Goal: Obtain resource: Download file/media

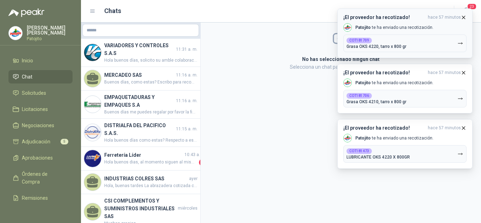
click at [466, 14] on button "¡El proveedor ha recotizado! hace 57 minutos [PERSON_NAME] te ha enviado una re…" at bounding box center [405, 33] width 135 height 50
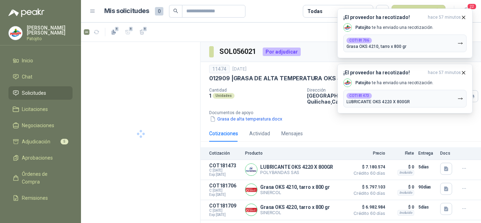
click at [465, 16] on icon "button" at bounding box center [464, 17] width 6 height 6
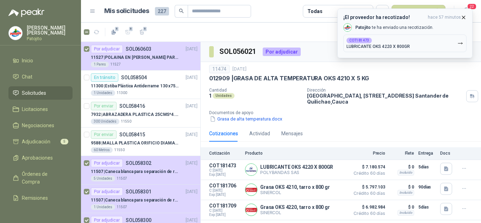
click at [463, 18] on icon "button" at bounding box center [464, 17] width 6 height 6
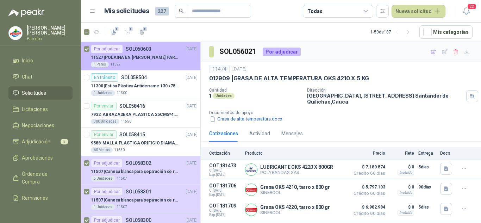
click at [137, 60] on p "11527 | POLAINA EN CARNAZA PARA SOLDADOR / ADJUNTAR FICHA TECNICA" at bounding box center [135, 57] width 88 height 7
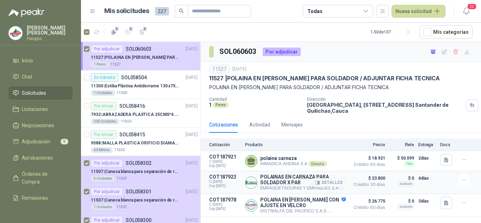
click at [341, 182] on button "Detalles" at bounding box center [329, 183] width 33 height 10
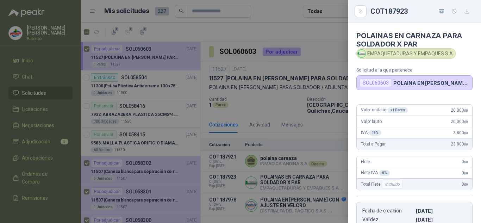
scroll to position [112, 0]
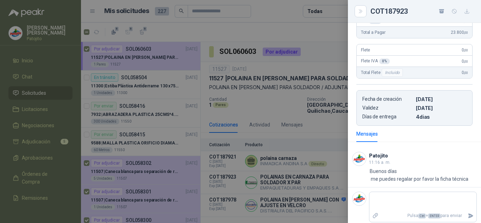
click at [315, 121] on div at bounding box center [240, 111] width 481 height 223
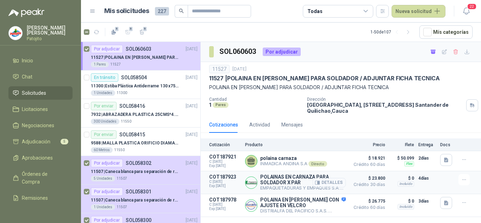
click at [327, 185] on button "Detalles" at bounding box center [329, 183] width 33 height 10
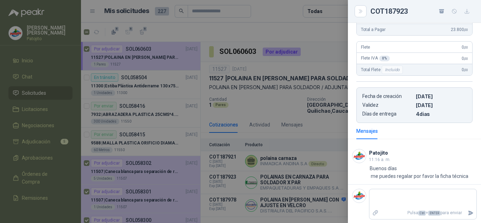
scroll to position [115, 0]
click at [389, 191] on textarea at bounding box center [423, 198] width 107 height 16
click at [389, 192] on textarea at bounding box center [423, 198] width 107 height 16
click at [332, 183] on div at bounding box center [240, 111] width 481 height 223
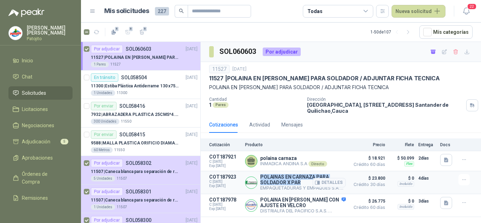
drag, startPoint x: 262, startPoint y: 177, endPoint x: 301, endPoint y: 182, distance: 39.8
click at [301, 182] on p "POLAINAS EN CARNAZA PARA SOLDADOR X PAR" at bounding box center [303, 179] width 86 height 11
copy p "POLAINAS EN CARNAZA PARA SOLDADOR X PAR"
click at [312, 179] on p "POLAINAS EN CARNAZA PARA SOLDADOR X PAR" at bounding box center [303, 179] width 86 height 11
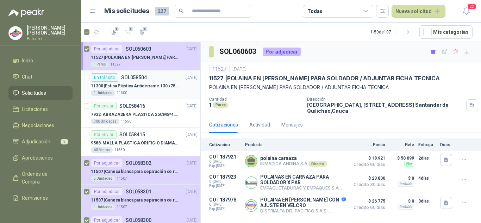
click at [129, 77] on p "SOL058504" at bounding box center [134, 77] width 26 height 5
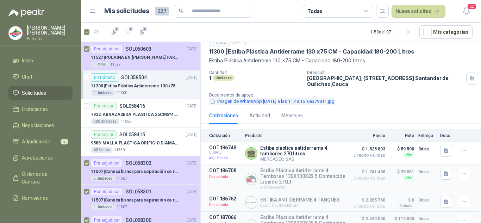
scroll to position [70, 0]
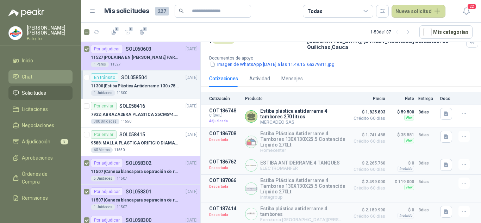
click at [35, 74] on li "Chat" at bounding box center [41, 77] width 56 height 8
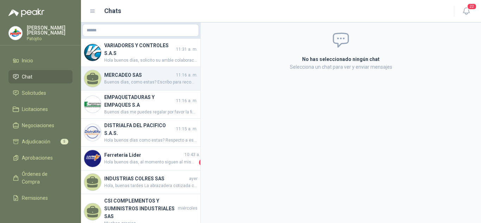
click at [140, 78] on h4 "MERCADEO SAS" at bounding box center [139, 75] width 70 height 8
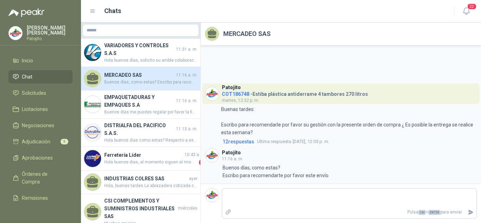
click at [48, 135] on ul "Inicio Chat Solicitudes Licitaciones Negociaciones Adjudicación 5 Aprobaciones …" at bounding box center [40, 130] width 81 height 152
click at [49, 136] on link "Adjudicación 5" at bounding box center [40, 141] width 64 height 13
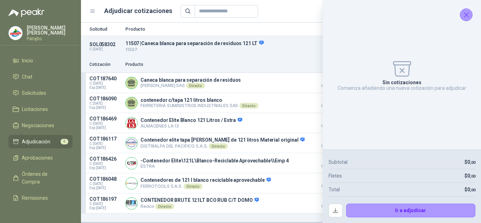
drag, startPoint x: 470, startPoint y: 14, endPoint x: 458, endPoint y: 21, distance: 13.5
click at [469, 14] on icon "Cerrar" at bounding box center [466, 15] width 9 height 9
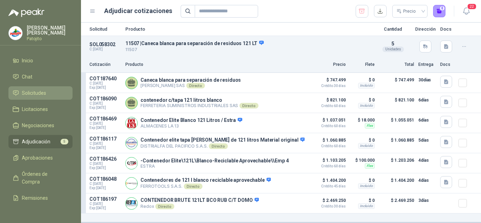
drag, startPoint x: 39, startPoint y: 92, endPoint x: 47, endPoint y: 94, distance: 8.4
click at [39, 93] on span "Solicitudes" at bounding box center [34, 93] width 24 height 8
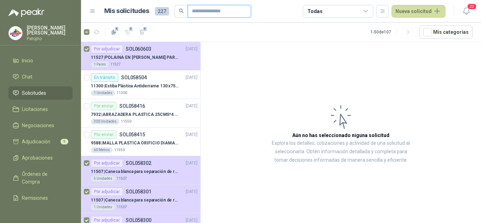
click at [199, 11] on input "text" at bounding box center [216, 11] width 49 height 12
click at [50, 137] on link "Adjudicación 5" at bounding box center [40, 141] width 64 height 13
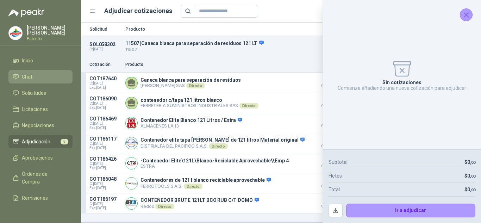
click at [36, 78] on li "Chat" at bounding box center [41, 77] width 56 height 8
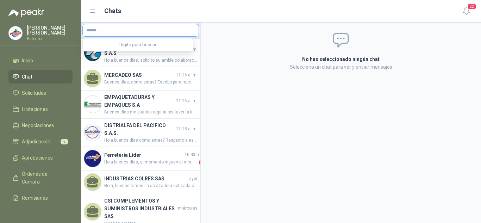
click at [121, 32] on input "text" at bounding box center [141, 30] width 116 height 12
type input "********"
drag, startPoint x: 35, startPoint y: 84, endPoint x: 33, endPoint y: 89, distance: 5.6
click at [33, 87] on ul "Inicio Chat Solicitudes Licitaciones Negociaciones Adjudicación 5 Aprobaciones …" at bounding box center [40, 130] width 81 height 152
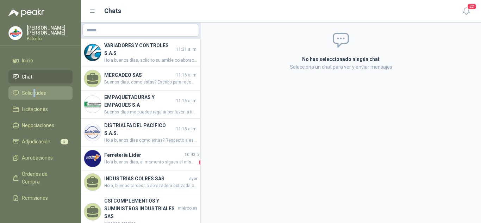
click at [33, 91] on span "Solicitudes" at bounding box center [34, 93] width 24 height 8
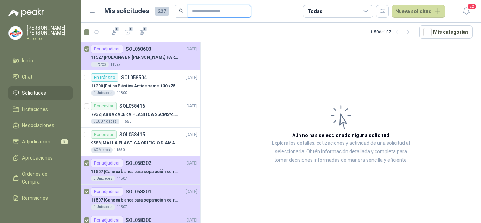
click at [221, 12] on input "text" at bounding box center [216, 11] width 49 height 12
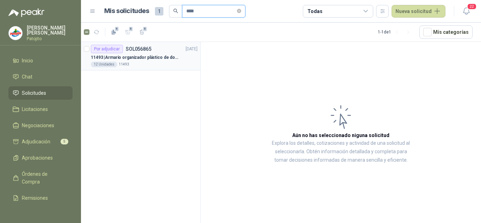
type input "****"
click at [153, 45] on div "Por adjudicar SOL056865 [DATE]" at bounding box center [144, 49] width 107 height 8
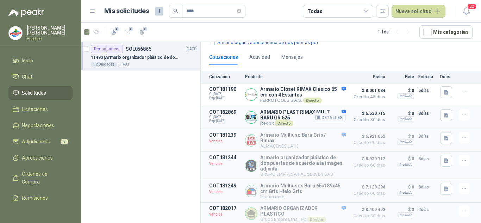
scroll to position [90, 0]
click at [444, 114] on icon "button" at bounding box center [447, 115] width 6 height 6
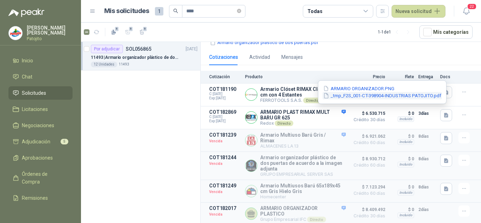
click at [350, 96] on button "_tmp_F2S_001-CT-398904-INDUSTRIAS PATOJITO.pdf" at bounding box center [382, 95] width 119 height 7
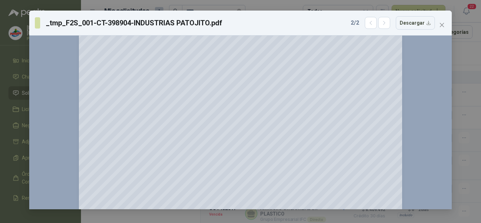
scroll to position [70, 0]
click at [471, 104] on div "_tmp_F2S_001-CT-398904-INDUSTRIAS PATOJITO.pdf 2 / 2 Descargar 150 %" at bounding box center [240, 111] width 481 height 223
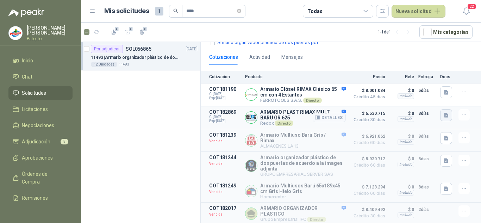
click at [443, 109] on button "button" at bounding box center [447, 115] width 12 height 12
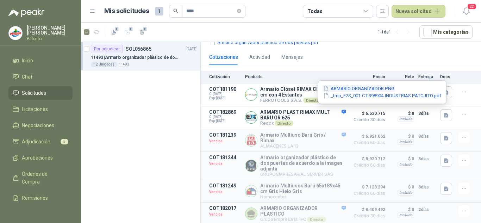
click at [356, 87] on button "ARMARIO ORGANIZADOR.PNG" at bounding box center [359, 88] width 73 height 7
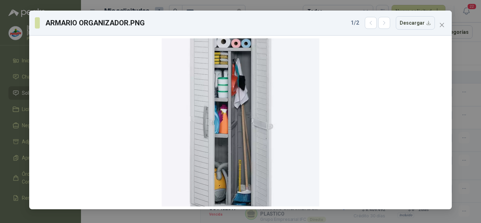
click at [463, 79] on div "ARMARIO ORGANIZADOR.PNG 1 / 2 Descargar" at bounding box center [240, 111] width 481 height 223
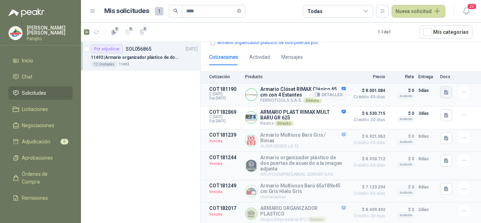
click at [444, 90] on icon "button" at bounding box center [447, 93] width 6 height 6
click at [426, 73] on button "image.png" at bounding box center [427, 71] width 31 height 7
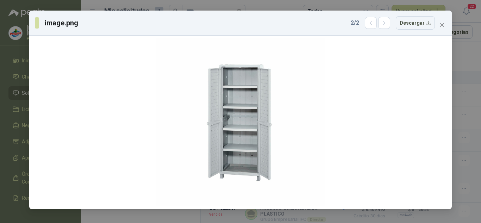
click at [441, 31] on div "image.png 2 / 2 Descargar" at bounding box center [240, 23] width 423 height 25
click at [441, 30] on button "Close" at bounding box center [442, 24] width 11 height 11
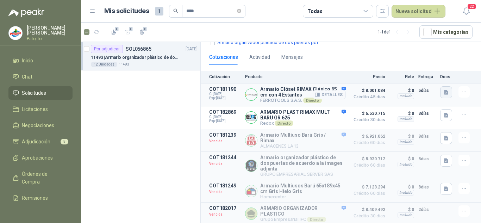
click at [444, 90] on icon "button" at bounding box center [447, 93] width 6 height 6
click at [427, 65] on button "image.png" at bounding box center [427, 64] width 31 height 7
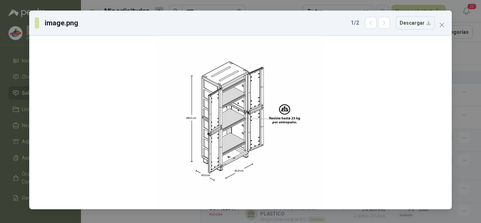
click at [455, 95] on div "image.png 1 / 2 Descargar" at bounding box center [240, 111] width 481 height 223
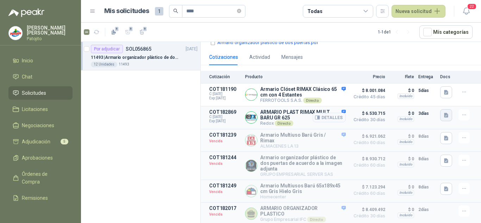
click at [444, 113] on icon "button" at bounding box center [446, 115] width 4 height 5
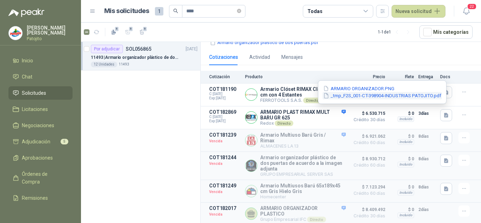
click at [398, 97] on button "_tmp_F2S_001-CT-398904-INDUSTRIAS PATOJITO.pdf" at bounding box center [382, 95] width 119 height 7
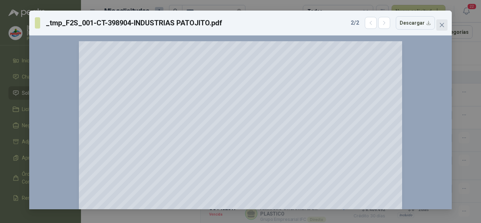
click at [440, 26] on icon "close" at bounding box center [443, 25] width 6 height 6
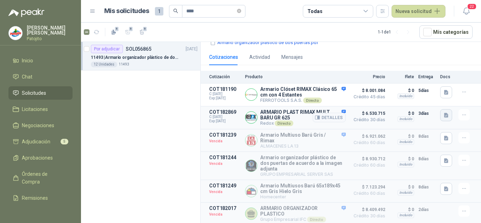
click at [444, 112] on icon "button" at bounding box center [447, 115] width 6 height 6
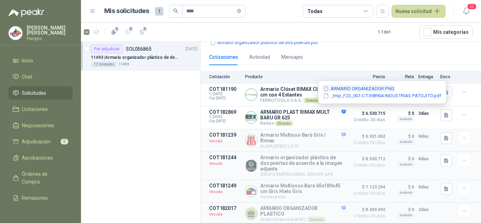
click at [373, 88] on button "ARMARIO ORGANIZADOR.PNG" at bounding box center [359, 88] width 73 height 7
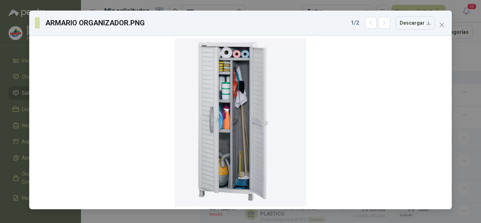
click at [460, 99] on div "ARMARIO ORGANIZADOR.PNG 1 / 2 Descargar" at bounding box center [240, 111] width 481 height 223
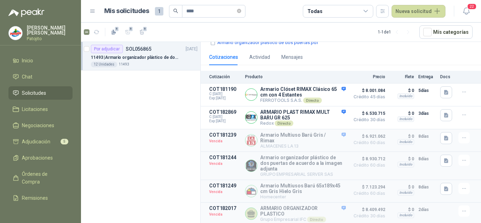
click at [412, 44] on div "11493 [DATE] 11493 | Armario organizador plástico de dos puertas de acuerdo a l…" at bounding box center [341, 12] width 281 height 73
click at [444, 112] on icon "button" at bounding box center [447, 115] width 6 height 6
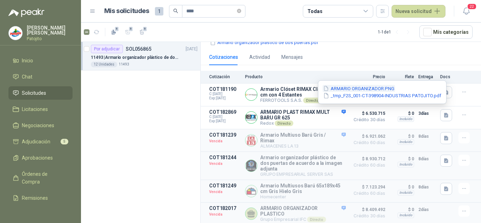
click at [361, 89] on button "ARMARIO ORGANIZADOR.PNG" at bounding box center [359, 88] width 73 height 7
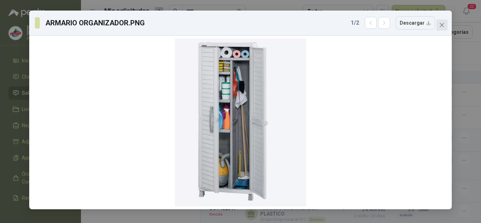
click at [445, 23] on span "Close" at bounding box center [442, 25] width 11 height 6
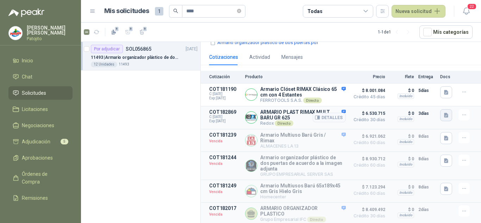
click at [442, 115] on button "button" at bounding box center [447, 115] width 12 height 12
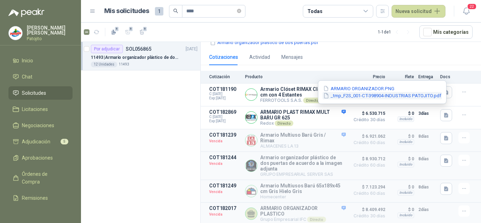
click at [380, 97] on button "_tmp_F2S_001-CT-398904-INDUSTRIAS PATOJITO.pdf" at bounding box center [382, 95] width 119 height 7
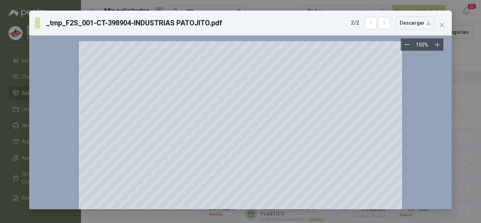
scroll to position [35, 0]
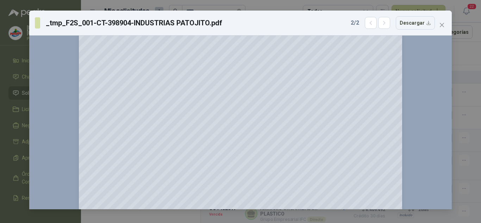
click at [465, 57] on div "_tmp_F2S_001-CT-398904-INDUSTRIAS PATOJITO.pdf 2 / 2 Descargar 150 %" at bounding box center [240, 111] width 481 height 223
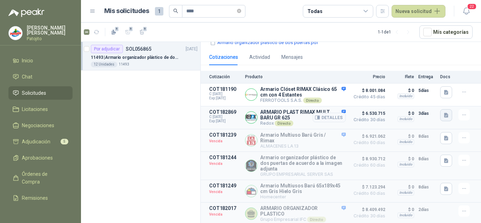
click at [445, 110] on button "button" at bounding box center [447, 115] width 12 height 12
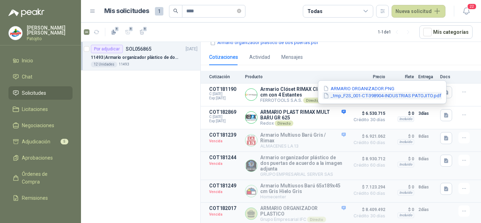
click at [368, 98] on button "_tmp_F2S_001-CT-398904-INDUSTRIAS PATOJITO.pdf" at bounding box center [382, 95] width 119 height 7
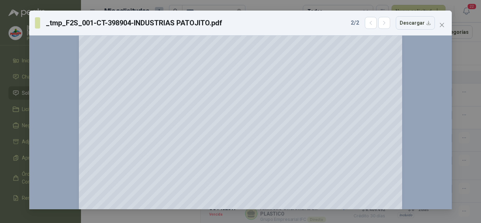
click at [458, 69] on div "_tmp_F2S_001-CT-398904-INDUSTRIAS PATOJITO.pdf 2 / 2 Descargar 150 %" at bounding box center [240, 111] width 481 height 223
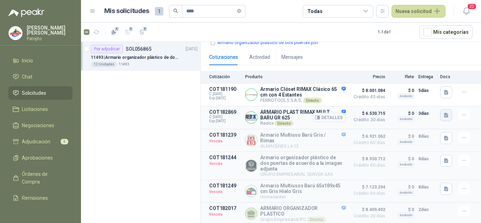
click at [444, 112] on icon "button" at bounding box center [447, 115] width 6 height 6
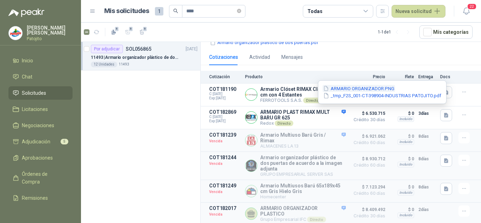
click at [375, 89] on button "ARMARIO ORGANIZADOR.PNG" at bounding box center [359, 88] width 73 height 7
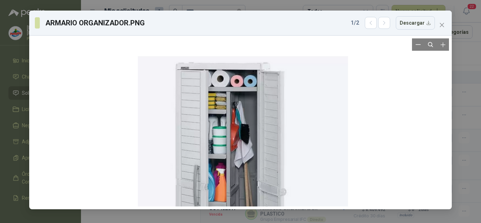
drag, startPoint x: 250, startPoint y: 88, endPoint x: 252, endPoint y: 139, distance: 50.5
click at [252, 139] on div at bounding box center [243, 190] width 210 height 269
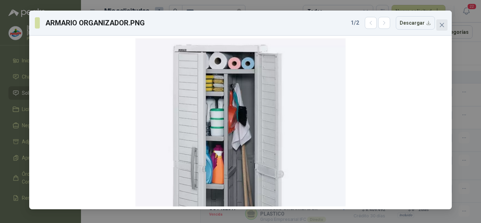
click at [440, 29] on button "Close" at bounding box center [442, 24] width 11 height 11
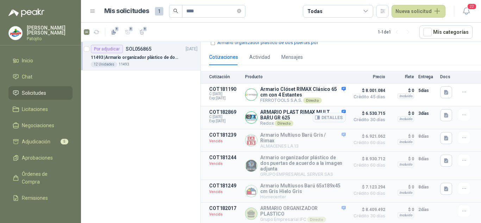
scroll to position [55, 0]
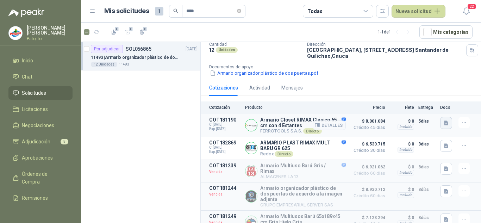
click at [443, 119] on button "button" at bounding box center [447, 123] width 12 height 12
click at [444, 122] on icon "button" at bounding box center [446, 123] width 4 height 5
click at [444, 122] on icon "button" at bounding box center [447, 123] width 6 height 6
click at [427, 109] on button "image.png" at bounding box center [427, 107] width 31 height 7
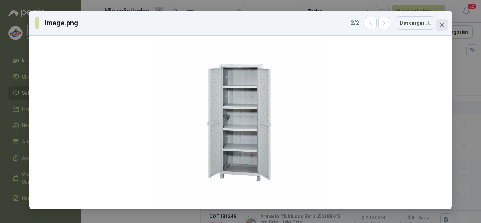
click at [446, 23] on span "Close" at bounding box center [442, 25] width 11 height 6
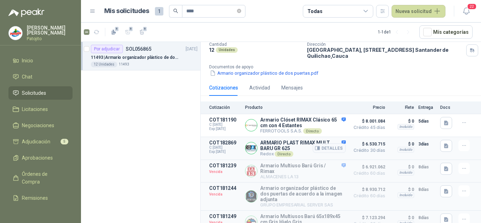
scroll to position [90, 0]
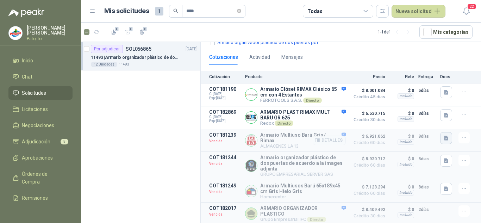
click at [444, 135] on icon "button" at bounding box center [447, 138] width 6 height 6
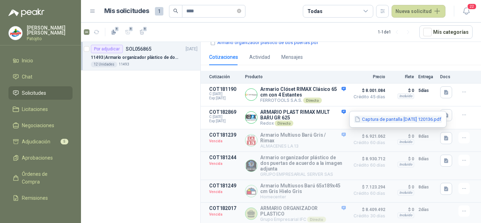
click at [407, 120] on button "Captura de pantalla [DATE] 120136.pdf" at bounding box center [398, 119] width 88 height 7
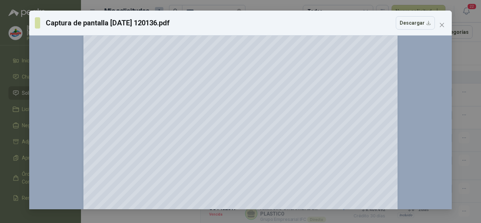
scroll to position [106, 0]
click at [438, 27] on span "Close" at bounding box center [442, 25] width 11 height 6
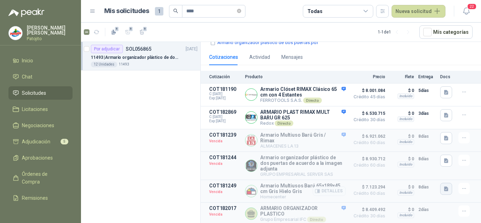
click at [444, 186] on icon "button" at bounding box center [447, 189] width 6 height 6
click at [426, 171] on button "image.png" at bounding box center [427, 171] width 31 height 7
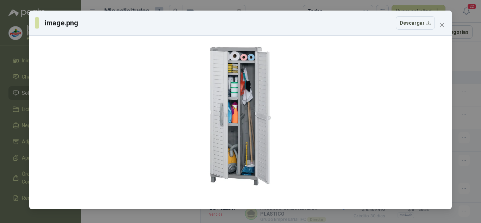
click at [467, 74] on div "image.png Descargar" at bounding box center [240, 111] width 481 height 223
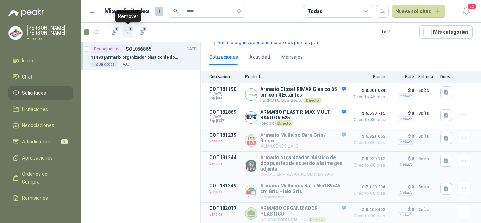
click at [126, 31] on icon "button" at bounding box center [127, 32] width 5 height 4
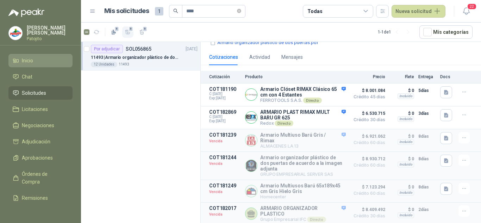
click at [34, 60] on li "Inicio" at bounding box center [41, 61] width 56 height 8
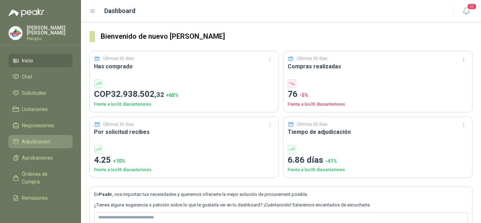
click at [43, 137] on link "Adjudicación" at bounding box center [40, 141] width 64 height 13
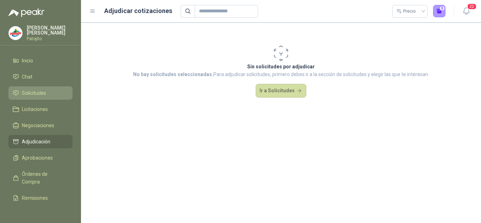
click at [33, 97] on link "Solicitudes" at bounding box center [40, 92] width 64 height 13
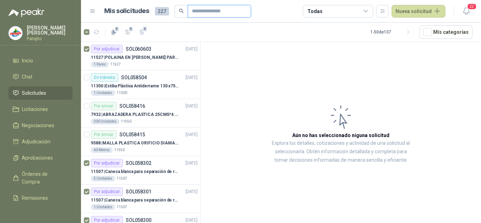
click at [194, 9] on input "text" at bounding box center [216, 11] width 49 height 12
click at [90, 50] on article "Por adjudicar SOL060603 [DATE] 11527 | POLAINA EN CARNAZA PARA SOLDADOR / ADJUN…" at bounding box center [140, 56] width 119 height 29
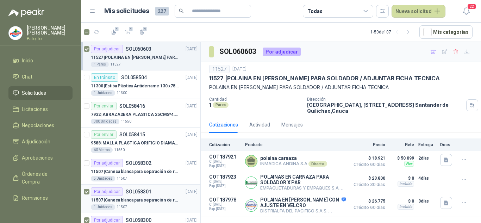
click at [86, 195] on div at bounding box center [87, 199] width 6 height 23
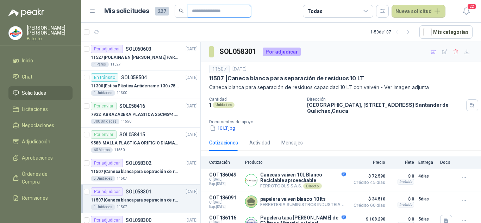
click at [211, 11] on input "text" at bounding box center [216, 11] width 49 height 12
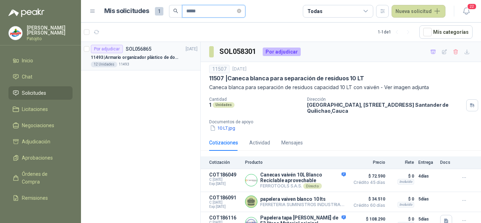
type input "*****"
click at [128, 33] on icon "button" at bounding box center [127, 32] width 5 height 4
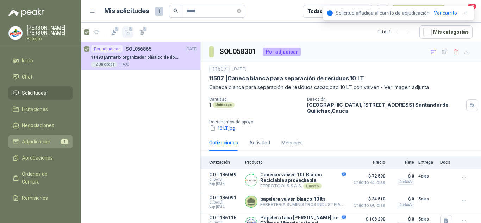
click at [33, 138] on span "Adjudicación" at bounding box center [36, 142] width 29 height 8
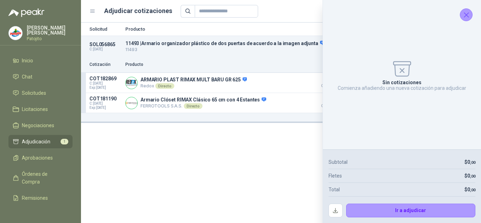
click at [467, 16] on icon "Cerrar" at bounding box center [466, 15] width 9 height 9
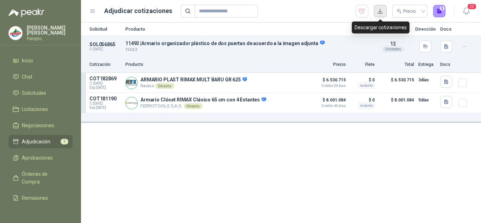
click at [382, 11] on button "button" at bounding box center [380, 11] width 13 height 13
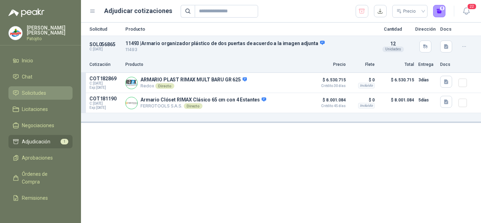
click at [34, 89] on link "Solicitudes" at bounding box center [40, 92] width 64 height 13
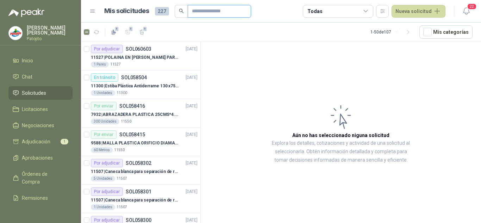
click at [195, 11] on input "text" at bounding box center [216, 11] width 49 height 12
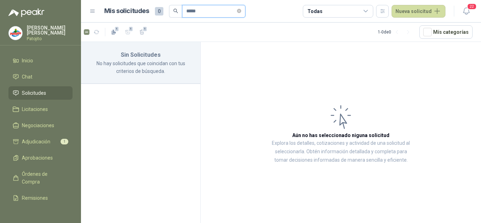
type input "*****"
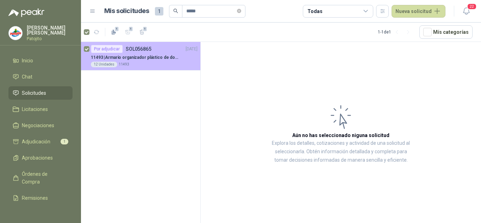
click at [159, 57] on p "11493 | Armario organizador plástico de dos puertas de acuerdo a la imagen adju…" at bounding box center [135, 57] width 88 height 7
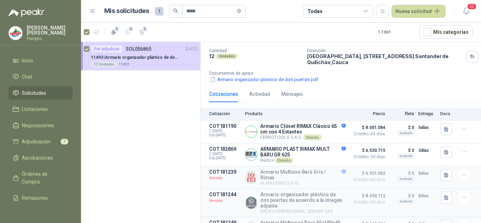
scroll to position [90, 0]
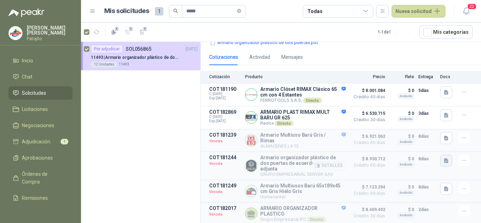
click at [444, 158] on icon "button" at bounding box center [446, 160] width 4 height 5
click at [412, 140] on button "ARMARIO BARU.pdf" at bounding box center [417, 142] width 50 height 7
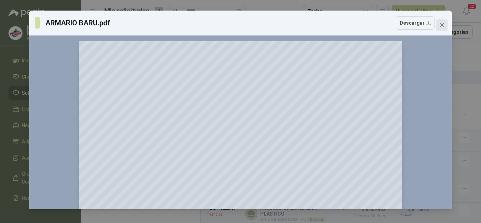
click at [443, 21] on button "Close" at bounding box center [442, 24] width 11 height 11
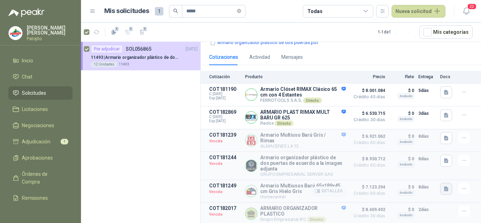
click at [444, 186] on icon "button" at bounding box center [446, 188] width 4 height 5
click at [444, 136] on icon "button" at bounding box center [446, 138] width 4 height 5
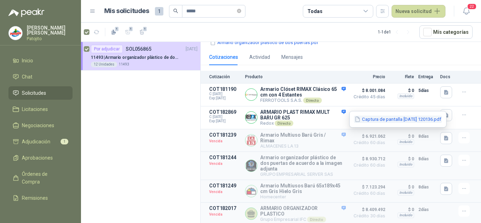
click at [415, 118] on button "Captura de pantalla [DATE] 120136.pdf" at bounding box center [398, 119] width 88 height 7
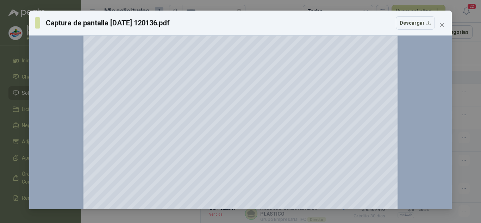
scroll to position [177, 0]
click at [473, 80] on div "Captura de pantalla [DATE] 120136.pdf Descargar 150 %" at bounding box center [240, 111] width 481 height 223
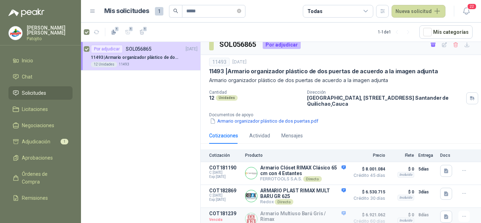
scroll to position [0, 0]
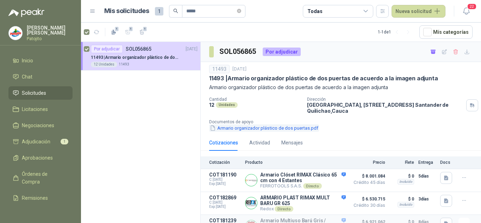
click at [232, 129] on button "Armario organizador plástico de dos puertas.pdf" at bounding box center [264, 127] width 110 height 7
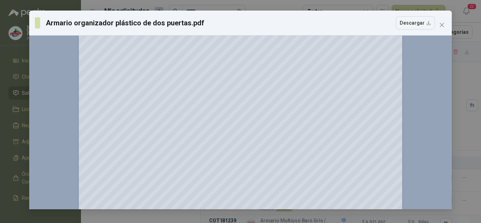
scroll to position [35, 0]
click at [441, 22] on button "Close" at bounding box center [442, 24] width 11 height 11
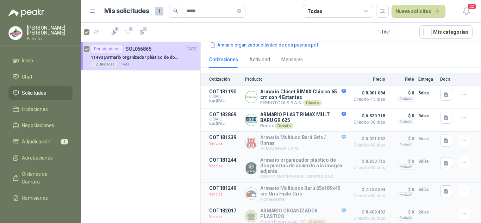
scroll to position [90, 0]
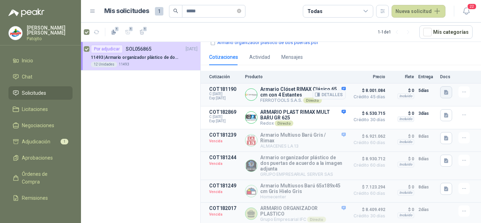
click at [444, 90] on icon "button" at bounding box center [446, 92] width 4 height 5
click at [417, 73] on icon "button" at bounding box center [415, 72] width 6 height 6
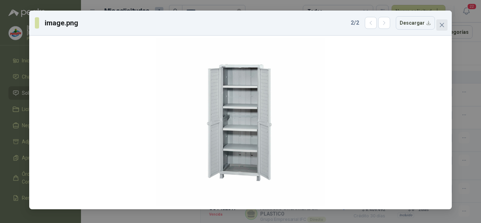
click at [444, 26] on icon "close" at bounding box center [443, 25] width 6 height 6
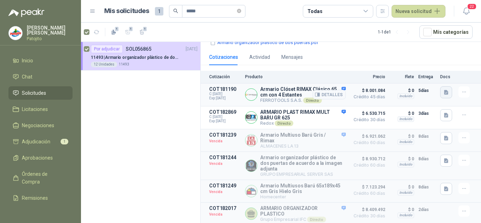
click at [444, 90] on icon "button" at bounding box center [447, 93] width 6 height 6
click at [424, 65] on button "image.png" at bounding box center [427, 64] width 31 height 7
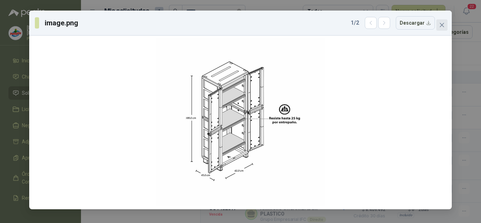
click at [441, 25] on icon "close" at bounding box center [443, 25] width 6 height 6
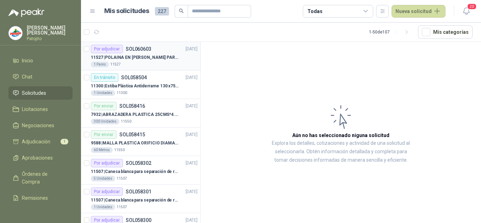
click at [137, 55] on p "11527 | POLAINA EN CARNAZA PARA SOLDADOR / ADJUNTAR FICHA TECNICA" at bounding box center [135, 57] width 88 height 7
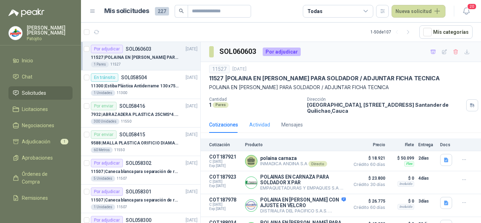
scroll to position [17, 0]
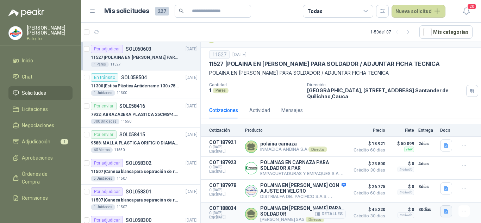
click at [444, 213] on button "button" at bounding box center [447, 211] width 12 height 12
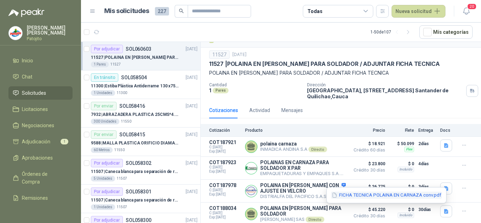
click at [395, 193] on button "FICHA TECNICA POLAINA EN CARNAZA conv.pdf" at bounding box center [386, 195] width 111 height 7
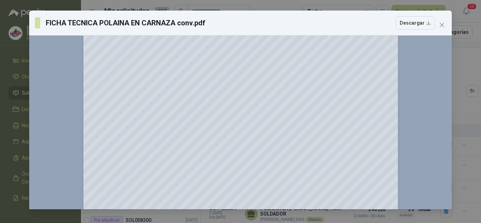
scroll to position [106, 0]
click at [444, 21] on button "Close" at bounding box center [442, 24] width 11 height 11
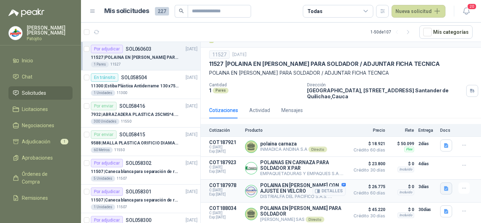
click at [444, 186] on icon "button" at bounding box center [446, 188] width 4 height 5
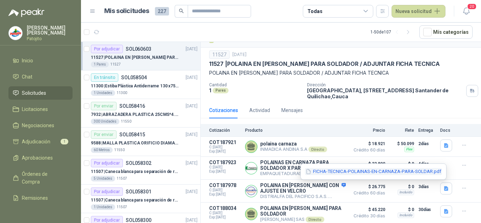
click at [385, 171] on button "FICHA-TECNICA-POLAINAS-EN-CARNAZA-PARA-SOLDAR.pdf" at bounding box center [373, 171] width 137 height 7
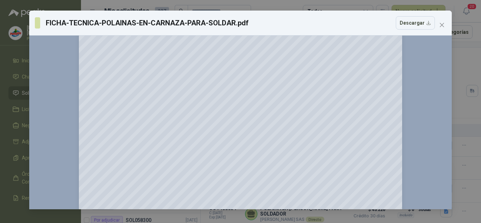
scroll to position [176, 0]
click at [440, 25] on icon "close" at bounding box center [443, 25] width 6 height 6
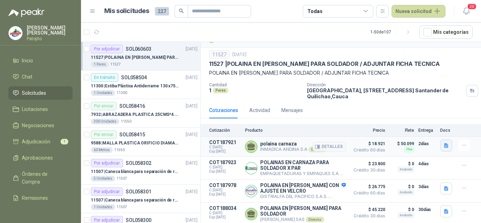
click at [444, 143] on icon "button" at bounding box center [447, 146] width 6 height 6
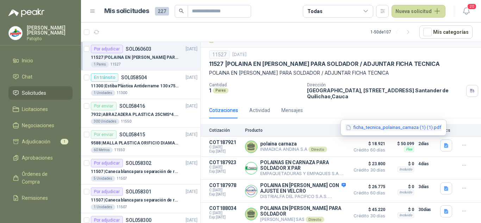
click at [402, 125] on button "ficha_tecnica_polainas_carnaza (1) (1).pdf" at bounding box center [393, 127] width 97 height 7
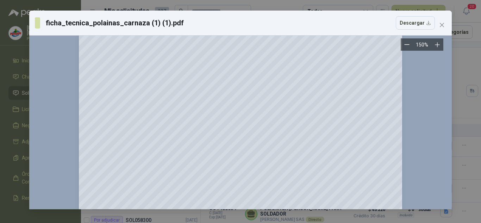
scroll to position [106, 0]
click at [442, 21] on button "Close" at bounding box center [442, 24] width 11 height 11
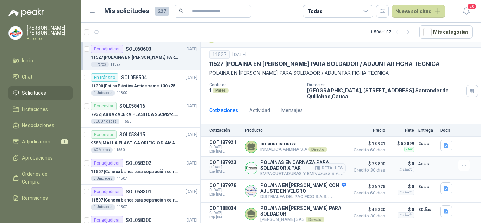
click at [419, 161] on p "4 días" at bounding box center [428, 164] width 18 height 8
click at [443, 161] on div at bounding box center [448, 168] width 14 height 17
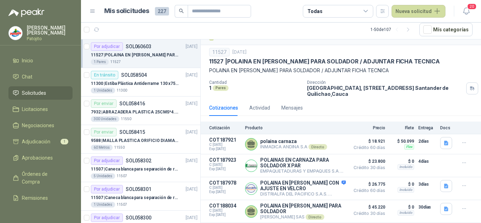
drag, startPoint x: 430, startPoint y: 135, endPoint x: 422, endPoint y: 43, distance: 92.7
click at [422, 45] on div "11527 8 oct, 2025 11527 | POLAINA EN CARNAZA PARA SOLDADOR / ADJUNTAR FICHA TEC…" at bounding box center [341, 72] width 281 height 55
click at [398, 59] on p "11527 | POLAINA EN CARNAZA PARA SOLDADOR / ADJUNTAR FICHA TECNICA" at bounding box center [324, 61] width 231 height 7
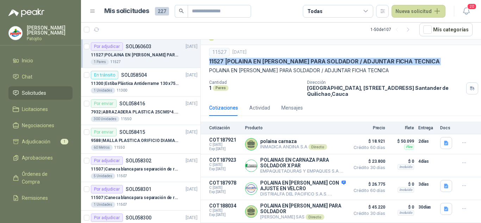
click at [398, 59] on p "11527 | POLAINA EN CARNAZA PARA SOLDADOR / ADJUNTAR FICHA TECNICA" at bounding box center [324, 61] width 231 height 7
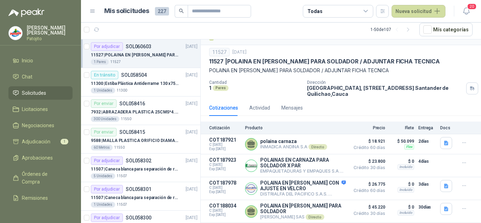
click at [297, 67] on p "POLAINA EN [PERSON_NAME] PARA SOLDADOR / ADJUNTAR FICHA TECNICA" at bounding box center [341, 71] width 264 height 8
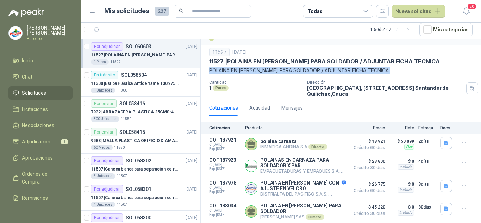
click at [297, 67] on p "POLAINA EN [PERSON_NAME] PARA SOLDADOR / ADJUNTAR FICHA TECNICA" at bounding box center [341, 71] width 264 height 8
click at [147, 79] on div "En tránsito SOL058504 03/10/25" at bounding box center [144, 75] width 107 height 8
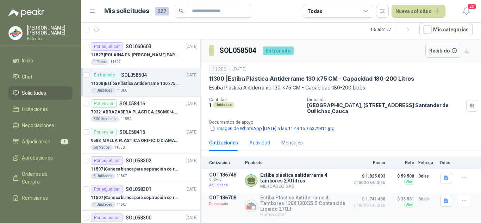
scroll to position [70, 0]
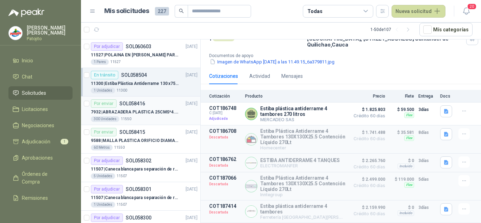
click at [121, 113] on p "7932 | ABRAZADERA PLASTICA 25CMS*4.8MM NEGRA" at bounding box center [135, 112] width 88 height 7
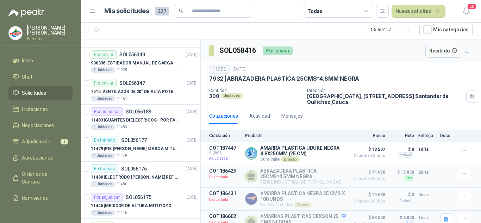
scroll to position [1198, 0]
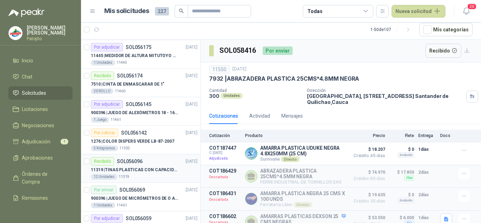
click at [156, 165] on div "Recibido SOL056096 16/09/25" at bounding box center [144, 161] width 107 height 8
